Goal: Communication & Community: Share content

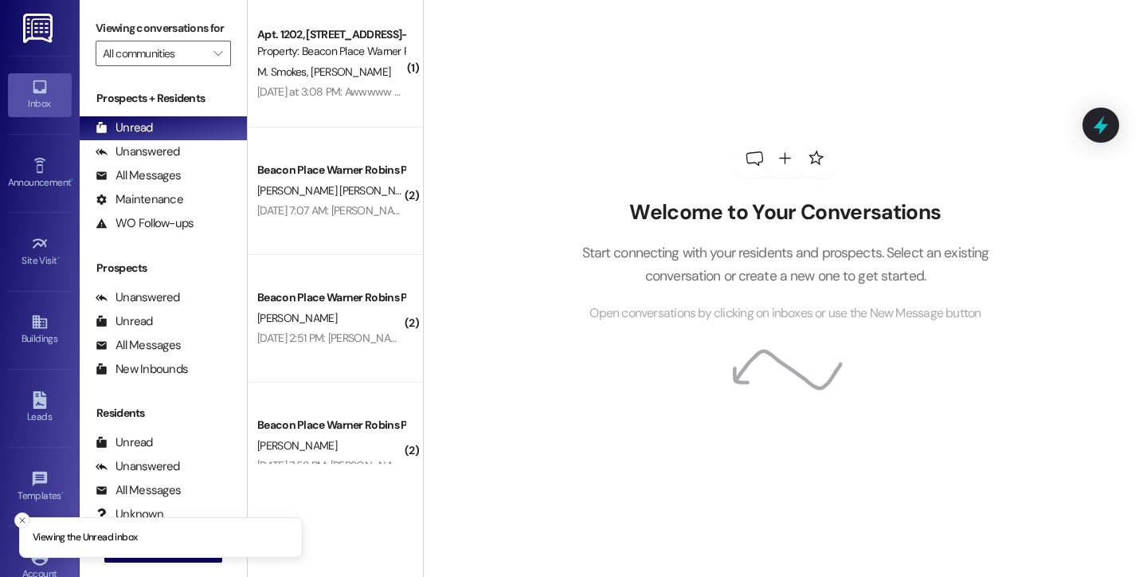
click at [25, 520] on icon "Close toast" at bounding box center [23, 520] width 10 height 10
click at [121, 551] on icon "" at bounding box center [127, 549] width 12 height 13
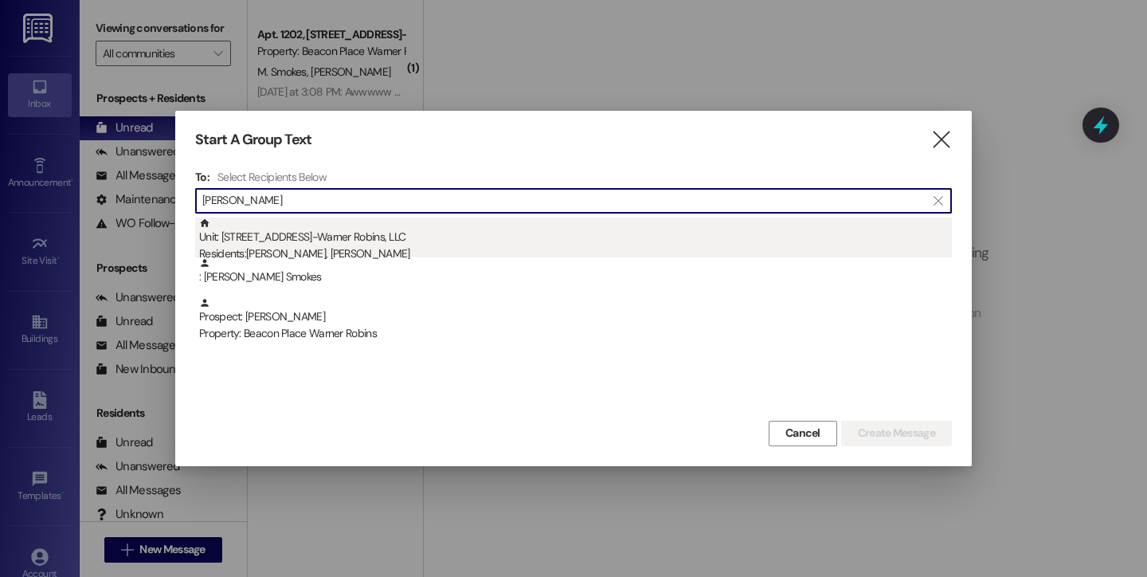
type input "[PERSON_NAME]"
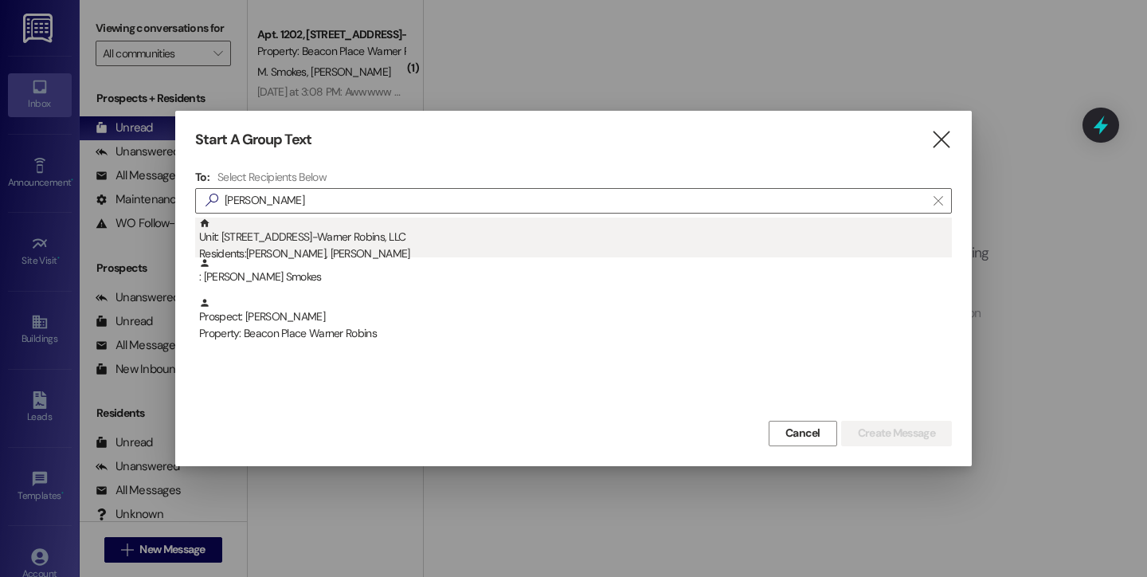
click at [291, 249] on div "Residents: [PERSON_NAME], [PERSON_NAME]" at bounding box center [575, 253] width 753 height 17
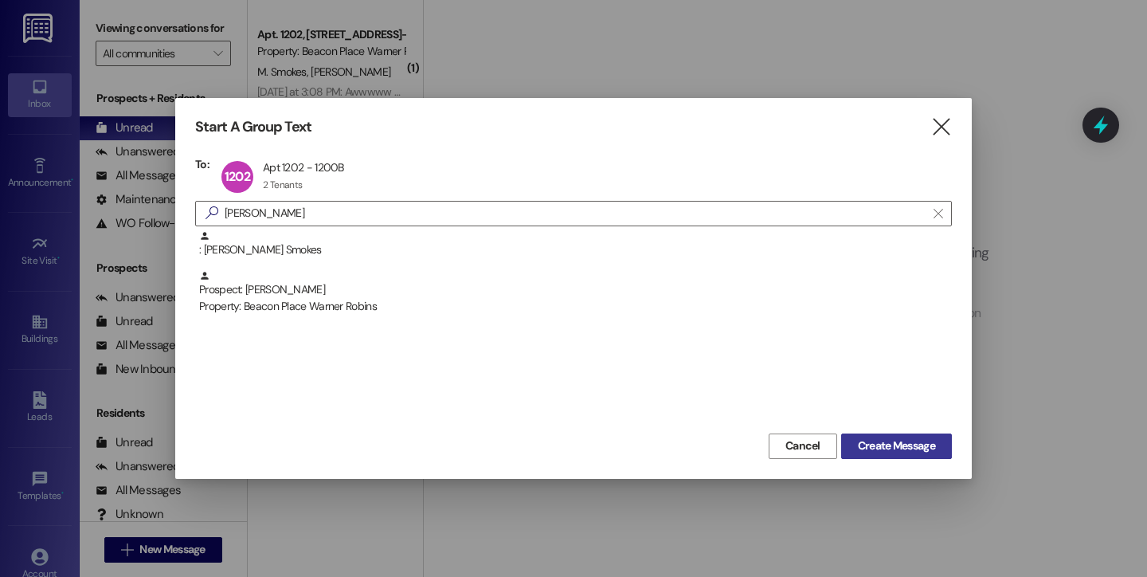
click at [894, 449] on span "Create Message" at bounding box center [896, 445] width 77 height 17
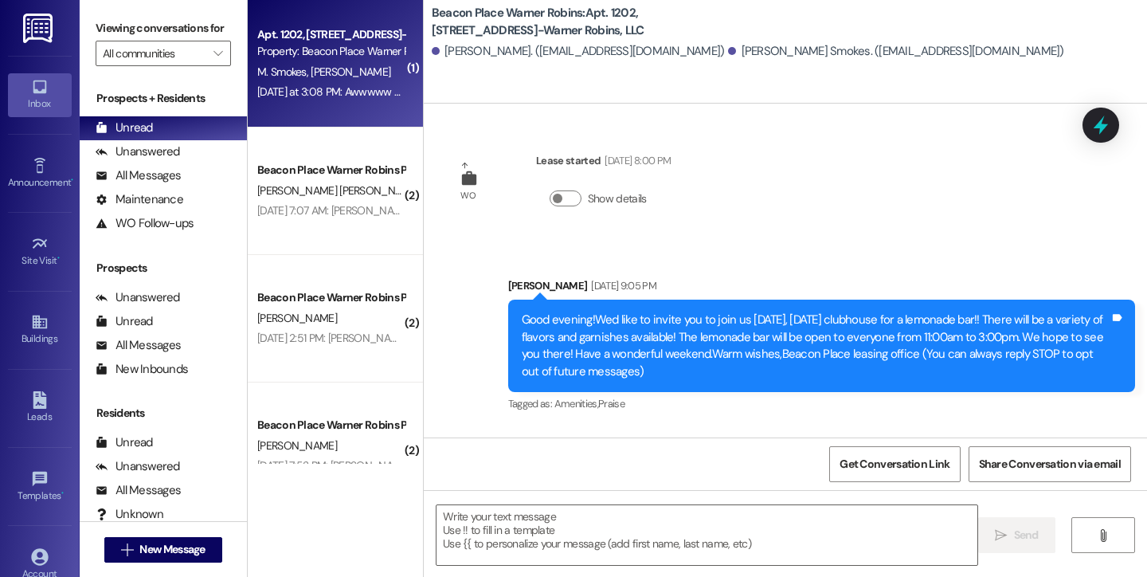
scroll to position [5572, 0]
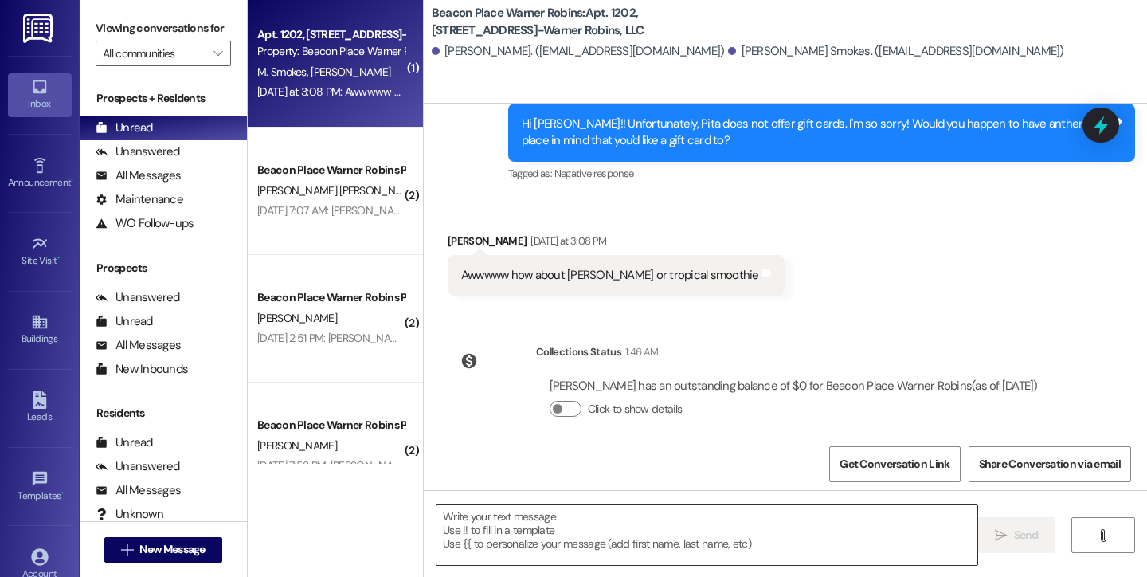
click at [631, 527] on textarea at bounding box center [706, 535] width 541 height 60
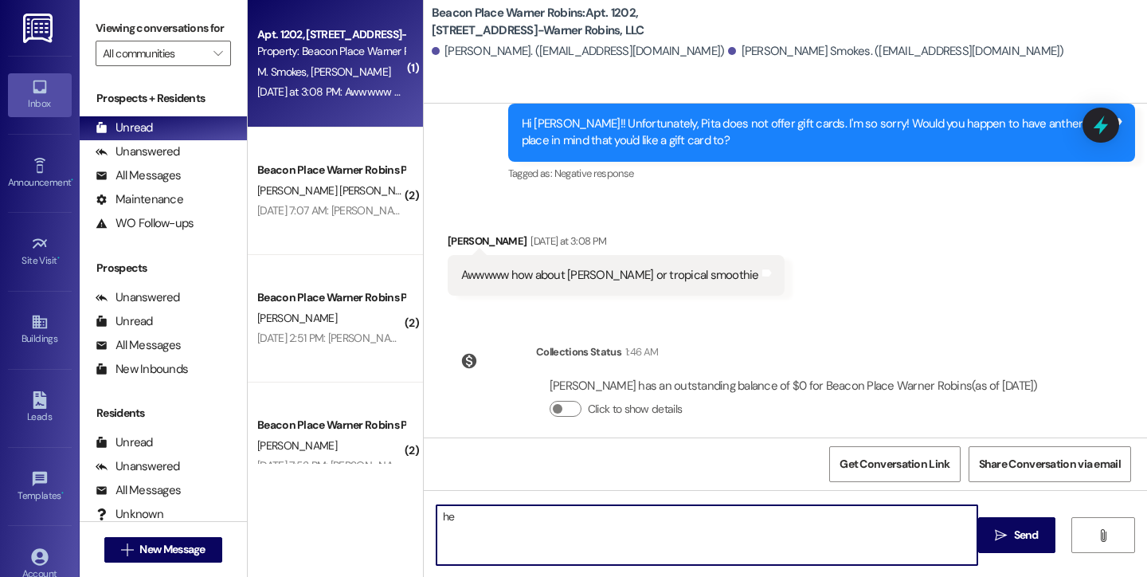
type textarea "h"
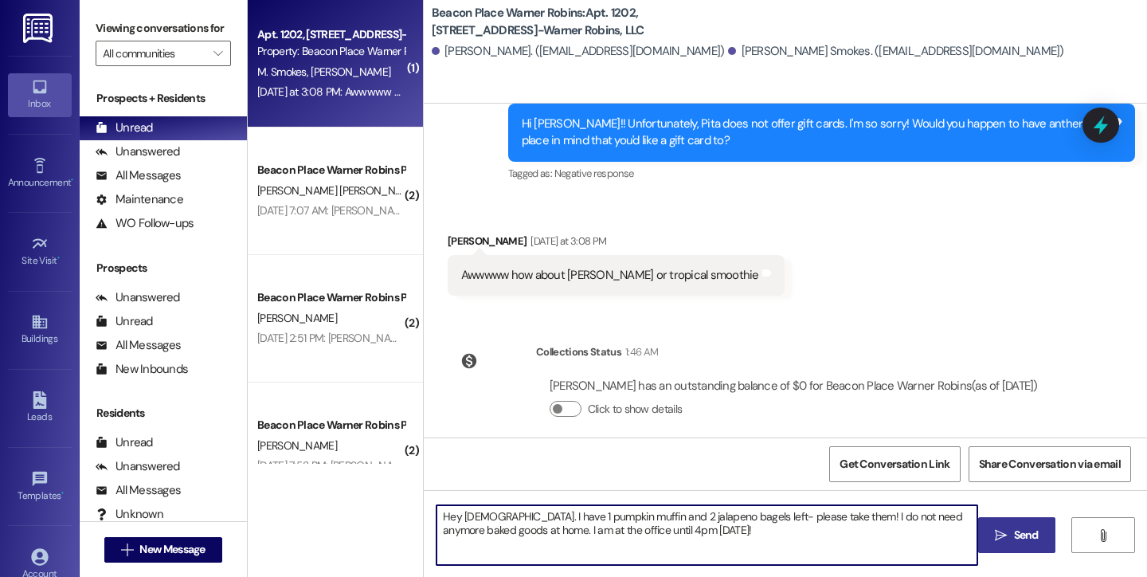
type textarea "Hey [DEMOGRAPHIC_DATA]. I have 1 pumpkin muffin and 2 jalapeno bagels left- ple…"
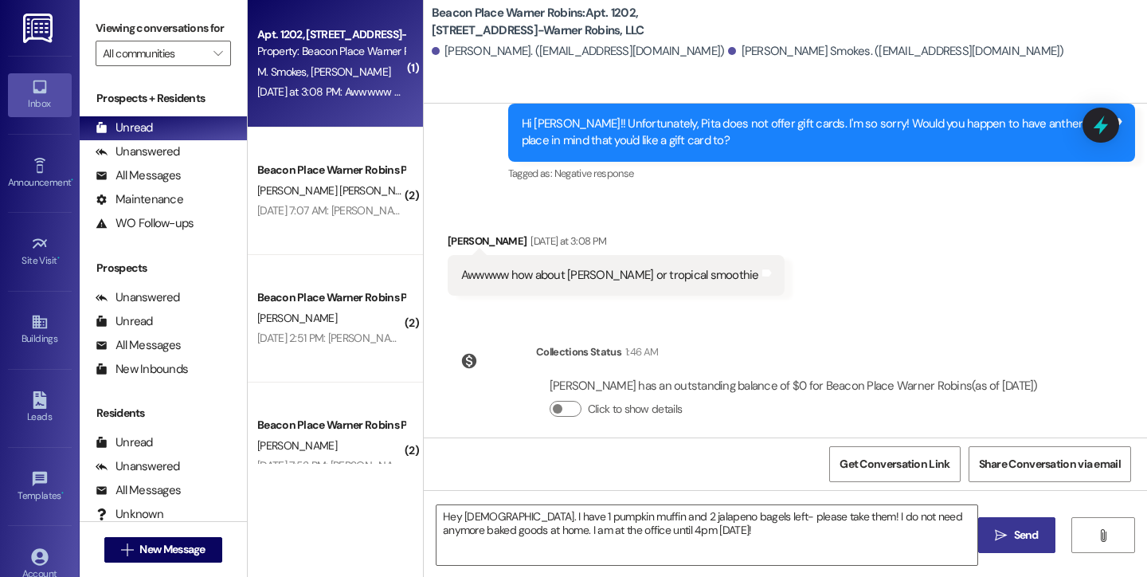
click at [1035, 539] on span "Send" at bounding box center [1026, 534] width 25 height 17
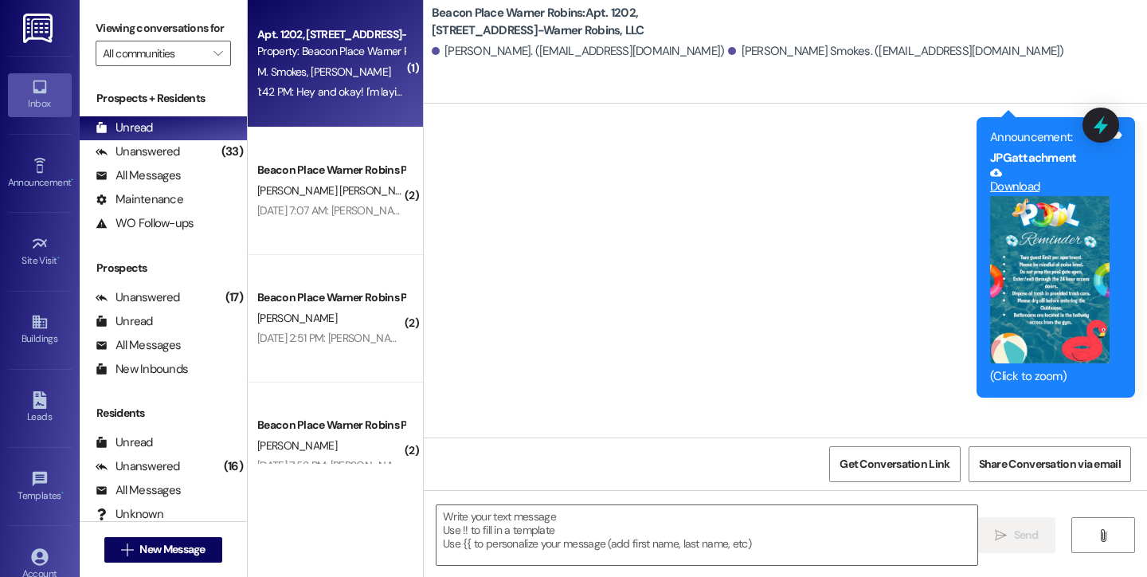
scroll to position [1805, 0]
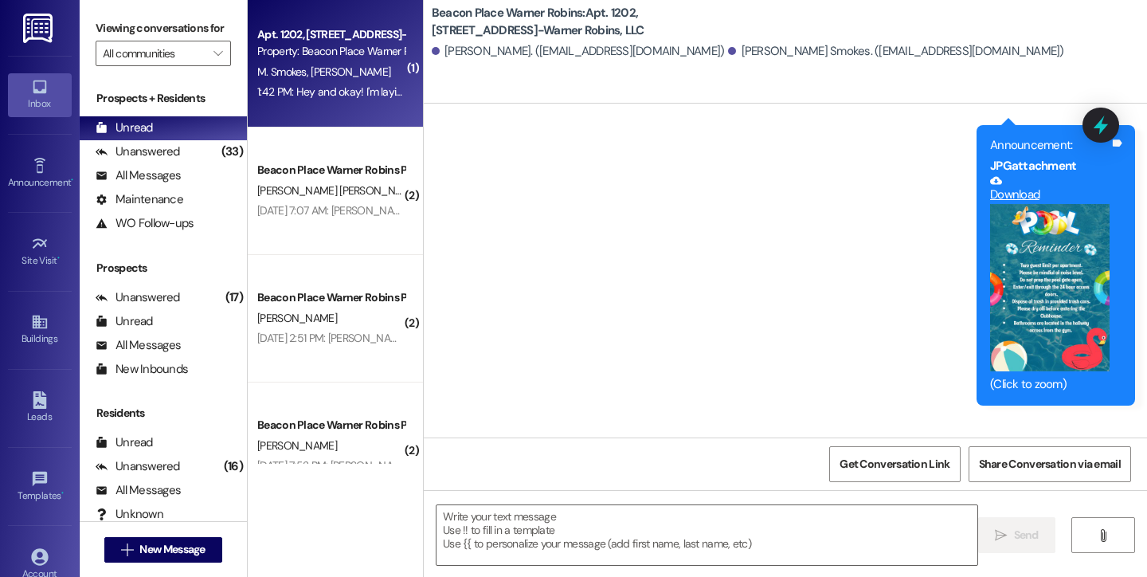
click at [1016, 285] on button "Zoom image" at bounding box center [1049, 287] width 119 height 167
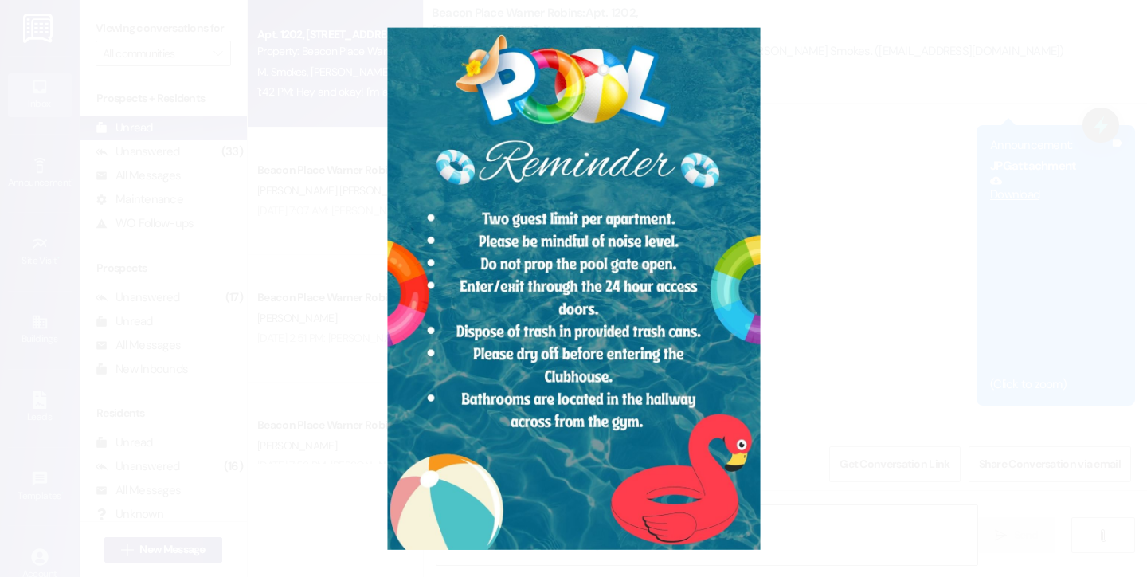
click at [910, 304] on button "Unzoom image" at bounding box center [573, 288] width 1147 height 577
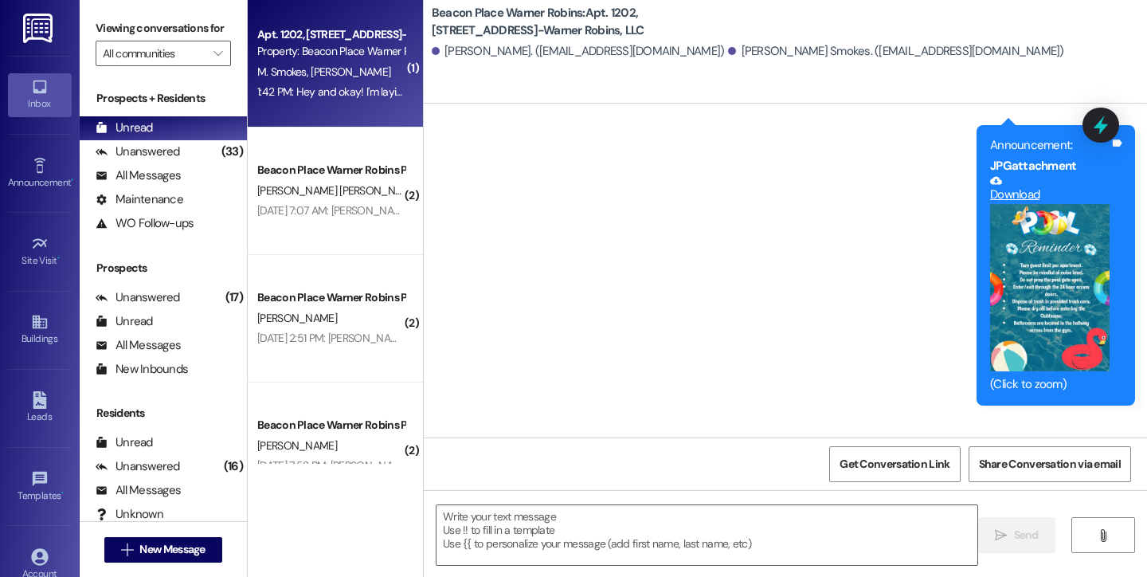
click at [33, 84] on icon at bounding box center [40, 87] width 18 height 18
